Goal: Find specific page/section: Find specific page/section

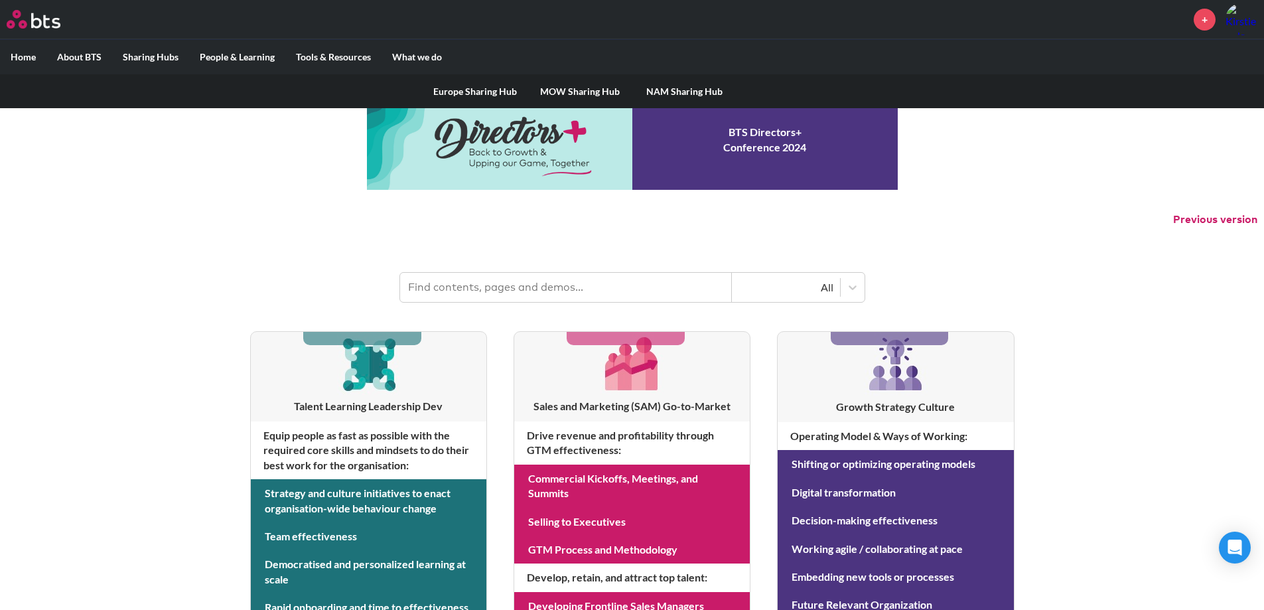
click at [554, 87] on link "MOW Sharing Hub" at bounding box center [580, 91] width 105 height 35
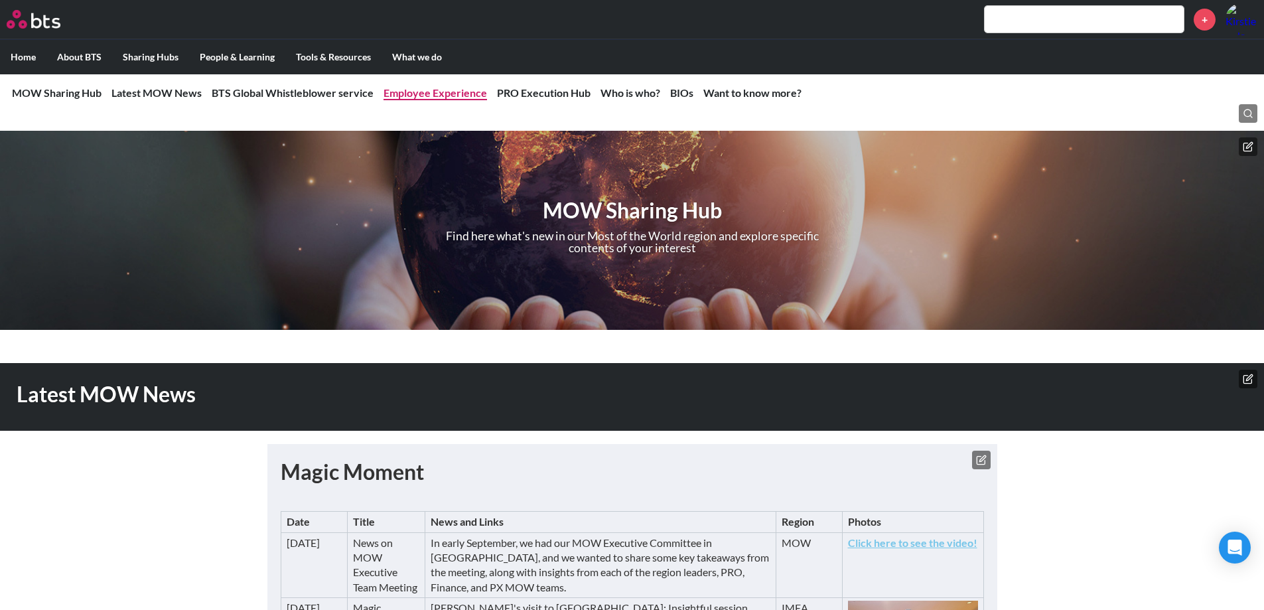
click at [445, 91] on link "Employee Experience" at bounding box center [436, 92] width 104 height 13
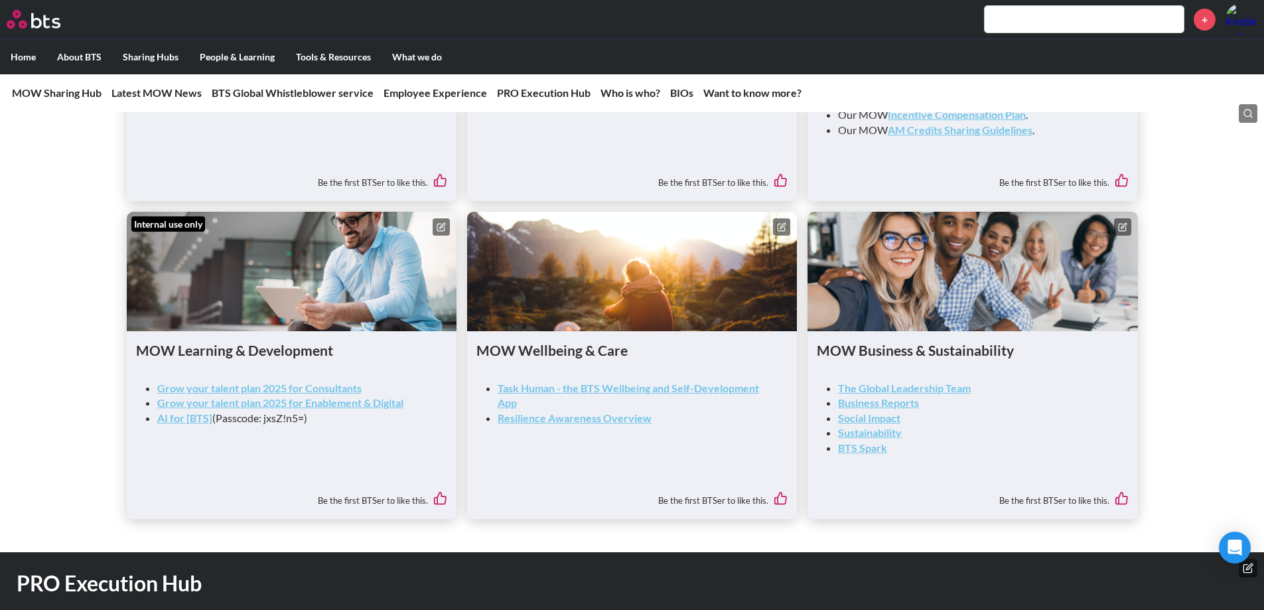
scroll to position [1776, 0]
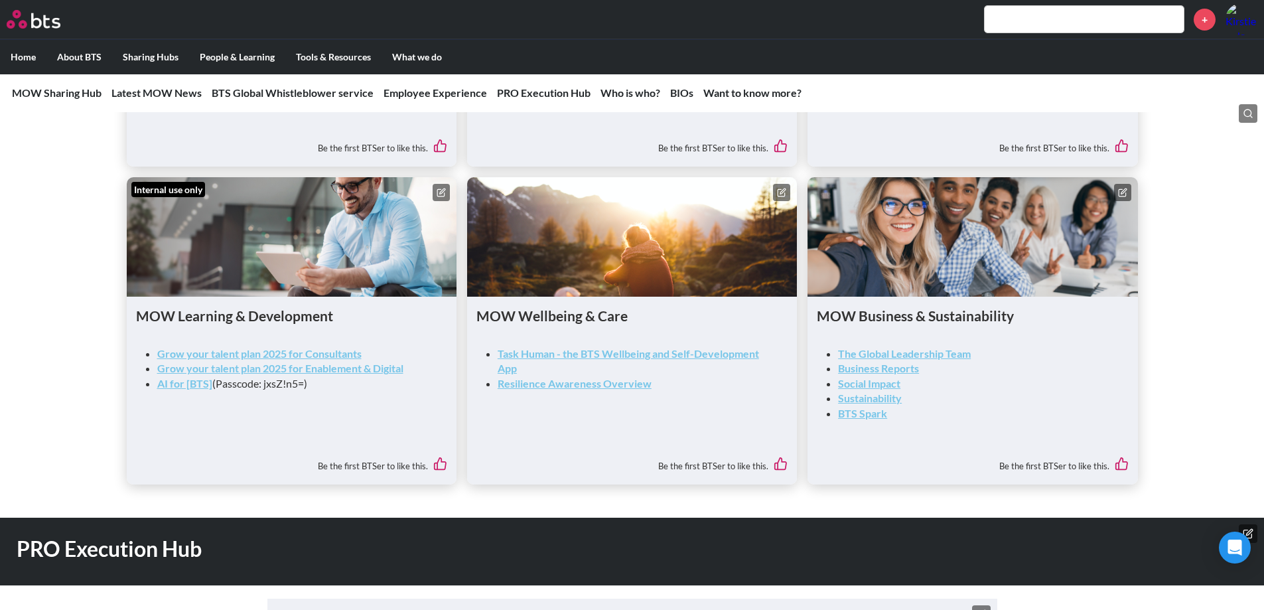
click at [617, 362] on link "Task Human - the BTS Wellbeing and Self-Development App" at bounding box center [629, 360] width 262 height 27
